Goal: Communication & Community: Ask a question

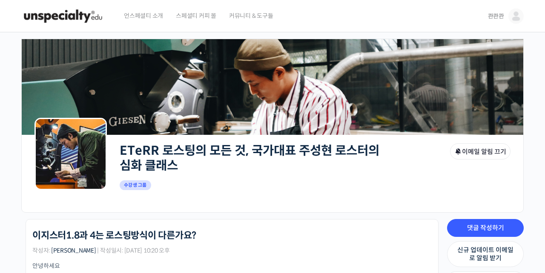
click at [504, 15] on link "콴콴콴" at bounding box center [506, 16] width 36 height 32
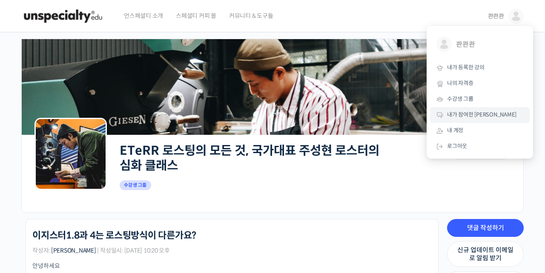
click at [462, 109] on link "내가 참여한 [PERSON_NAME]" at bounding box center [480, 115] width 100 height 16
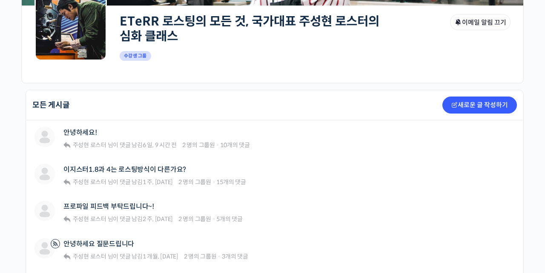
scroll to position [156, 0]
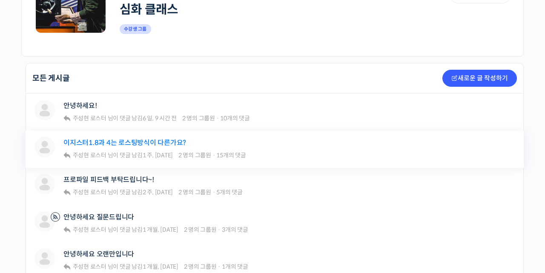
click at [151, 144] on link "이지스터1.8과 4는 로스팅방식이 다른가요?" at bounding box center [124, 143] width 123 height 8
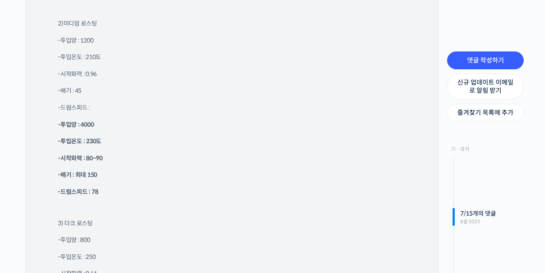
scroll to position [3198, 0]
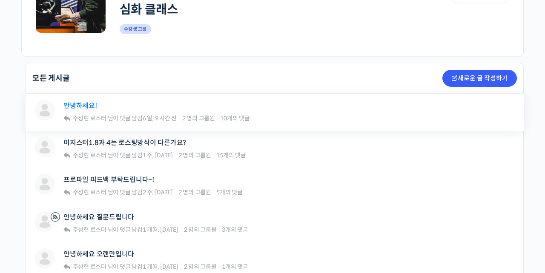
click at [81, 104] on link "안녕하세요!" at bounding box center [80, 106] width 34 height 8
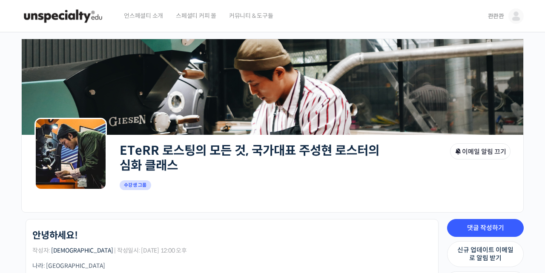
click at [512, 14] on img at bounding box center [515, 16] width 15 height 15
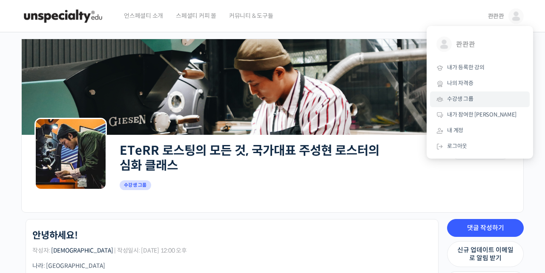
click at [460, 105] on link "수강생 그룹" at bounding box center [480, 100] width 100 height 16
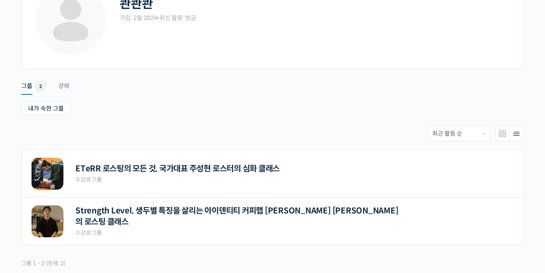
scroll to position [69, 0]
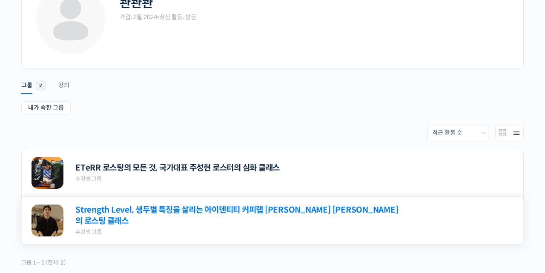
click at [160, 214] on link "Strength Level, 생두별 특징을 살리는 아이덴티티 커피랩 [PERSON_NAME] [PERSON_NAME]의 로스팅 클래스" at bounding box center [238, 216] width 327 height 23
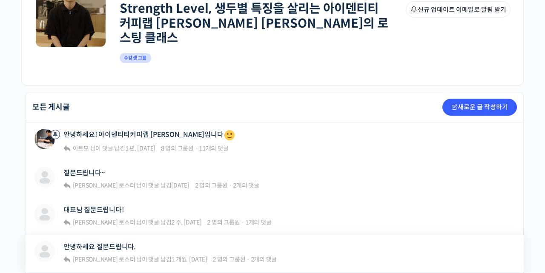
scroll to position [143, 0]
click at [87, 169] on link "질문드립니다~" at bounding box center [83, 173] width 41 height 8
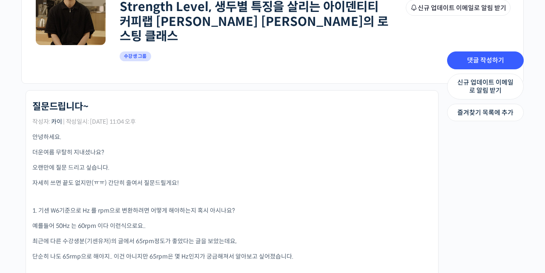
scroll to position [174, 0]
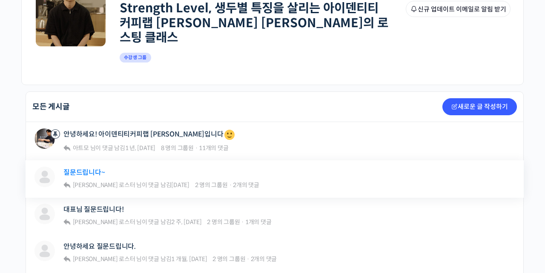
click at [81, 169] on link "질문드립니다~" at bounding box center [83, 173] width 41 height 8
click at [91, 206] on link "대표님 질문드립니다!" at bounding box center [93, 210] width 60 height 8
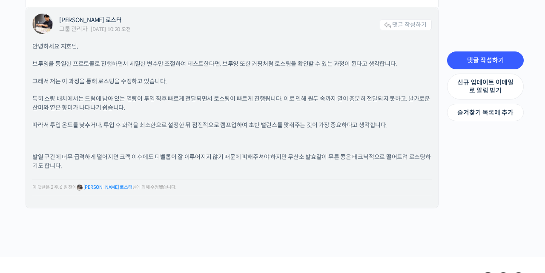
scroll to position [430, 0]
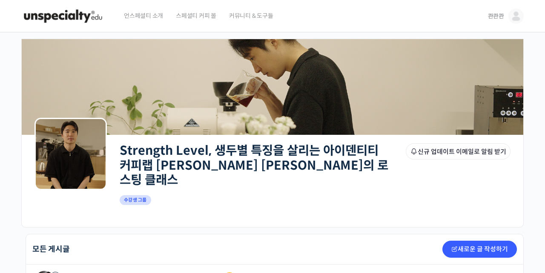
click at [241, 15] on span "커뮤니티 & 도구들" at bounding box center [251, 16] width 44 height 32
click at [513, 19] on img at bounding box center [515, 16] width 15 height 15
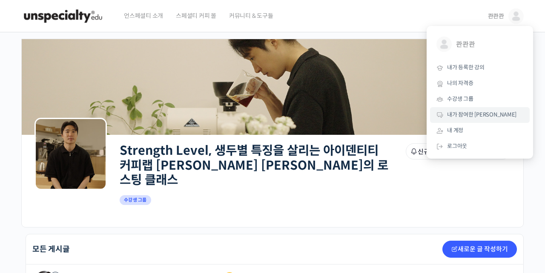
click at [456, 118] on link "내가 참여한 [PERSON_NAME]" at bounding box center [480, 115] width 100 height 16
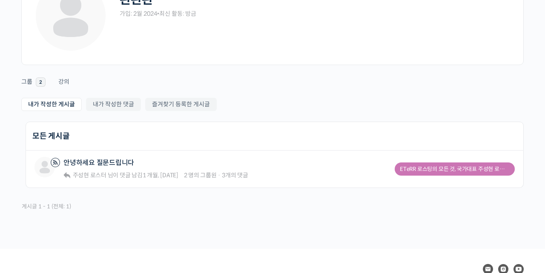
scroll to position [75, 0]
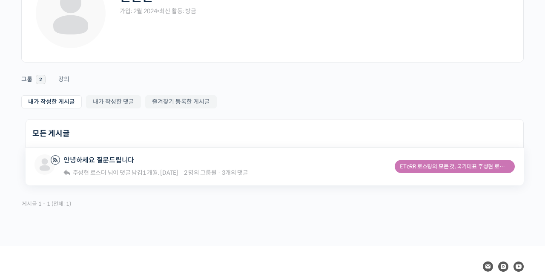
click at [113, 155] on div "안녕하세요 질문드립니다" at bounding box center [155, 160] width 185 height 11
click at [113, 157] on link "안녕하세요 질문드립니다" at bounding box center [98, 160] width 71 height 8
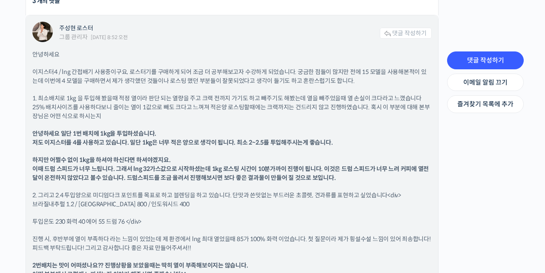
scroll to position [695, 0]
